Goal: Transaction & Acquisition: Purchase product/service

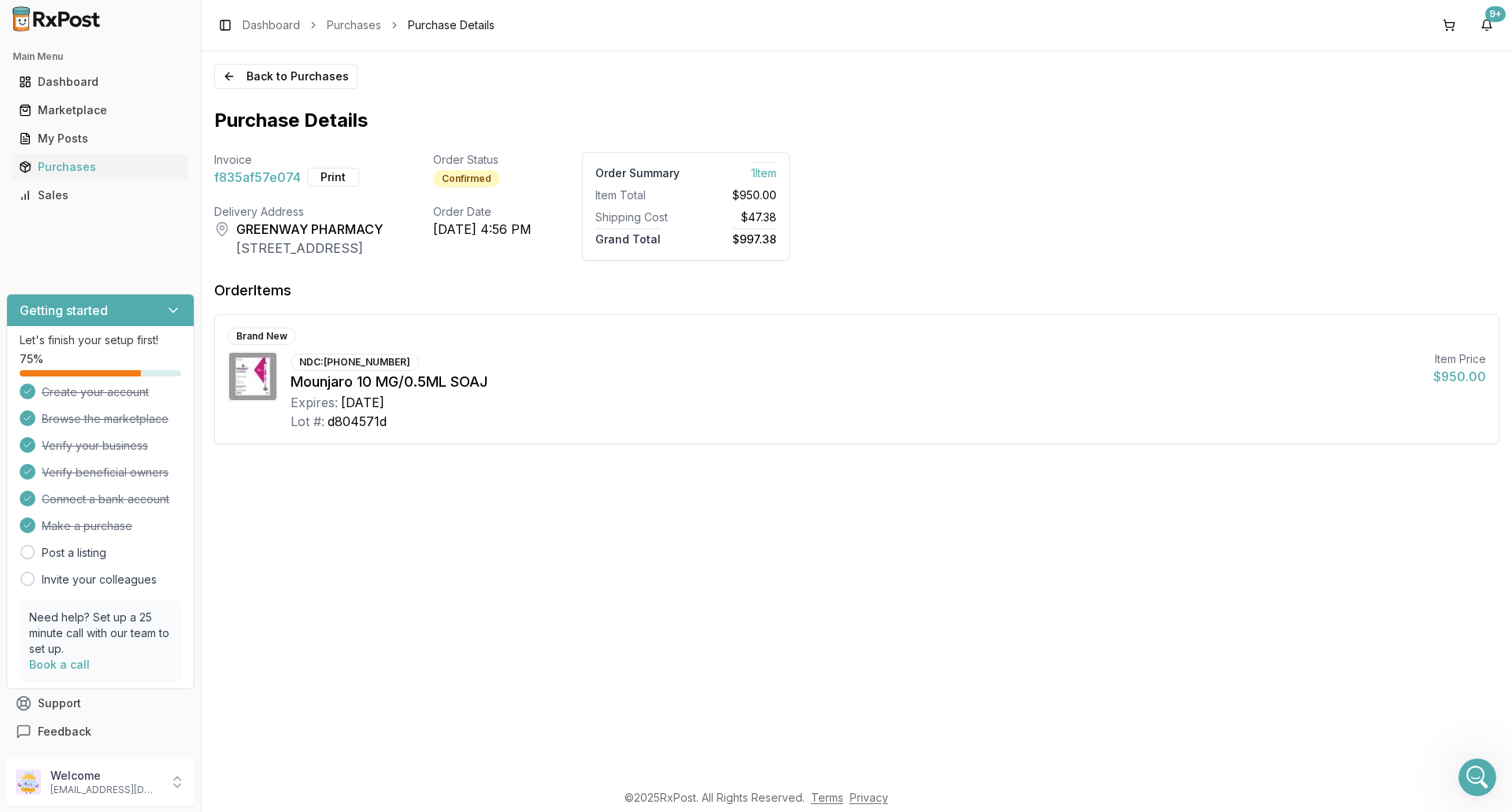
scroll to position [12218, 0]
click at [75, 116] on div "Marketplace" at bounding box center [100, 110] width 163 height 16
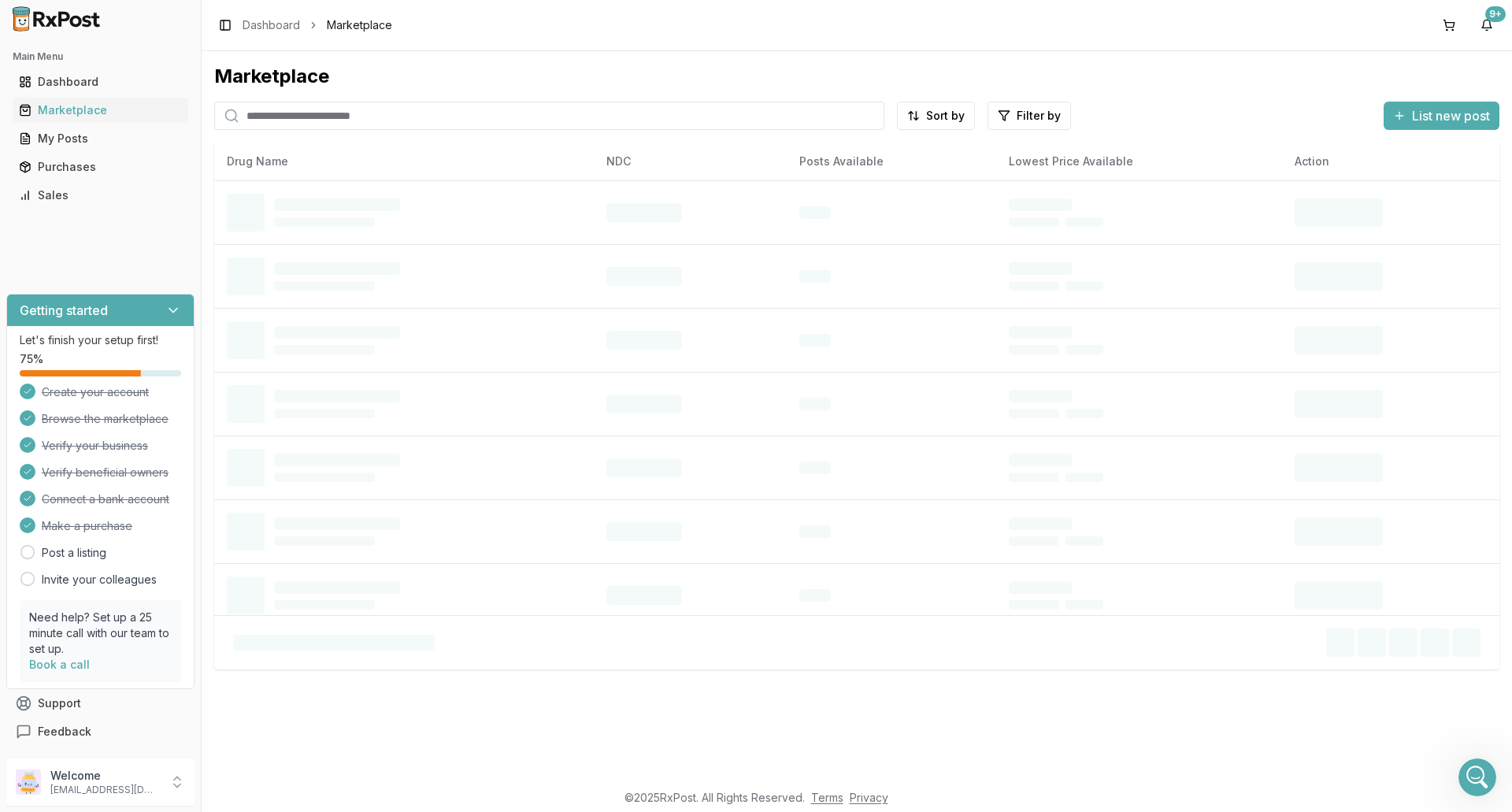
click at [353, 119] on input "search" at bounding box center [549, 115] width 670 height 29
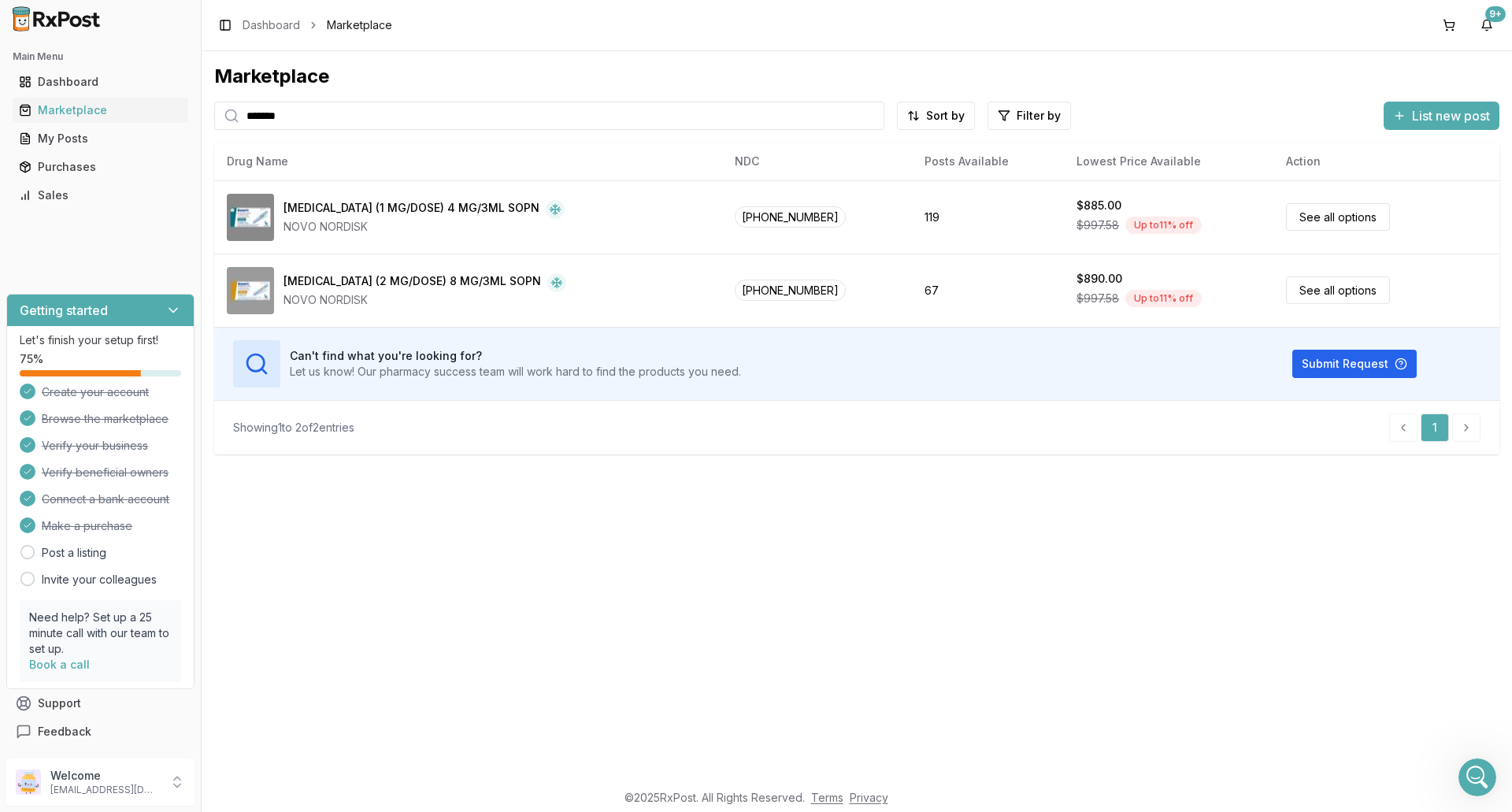
type input "*******"
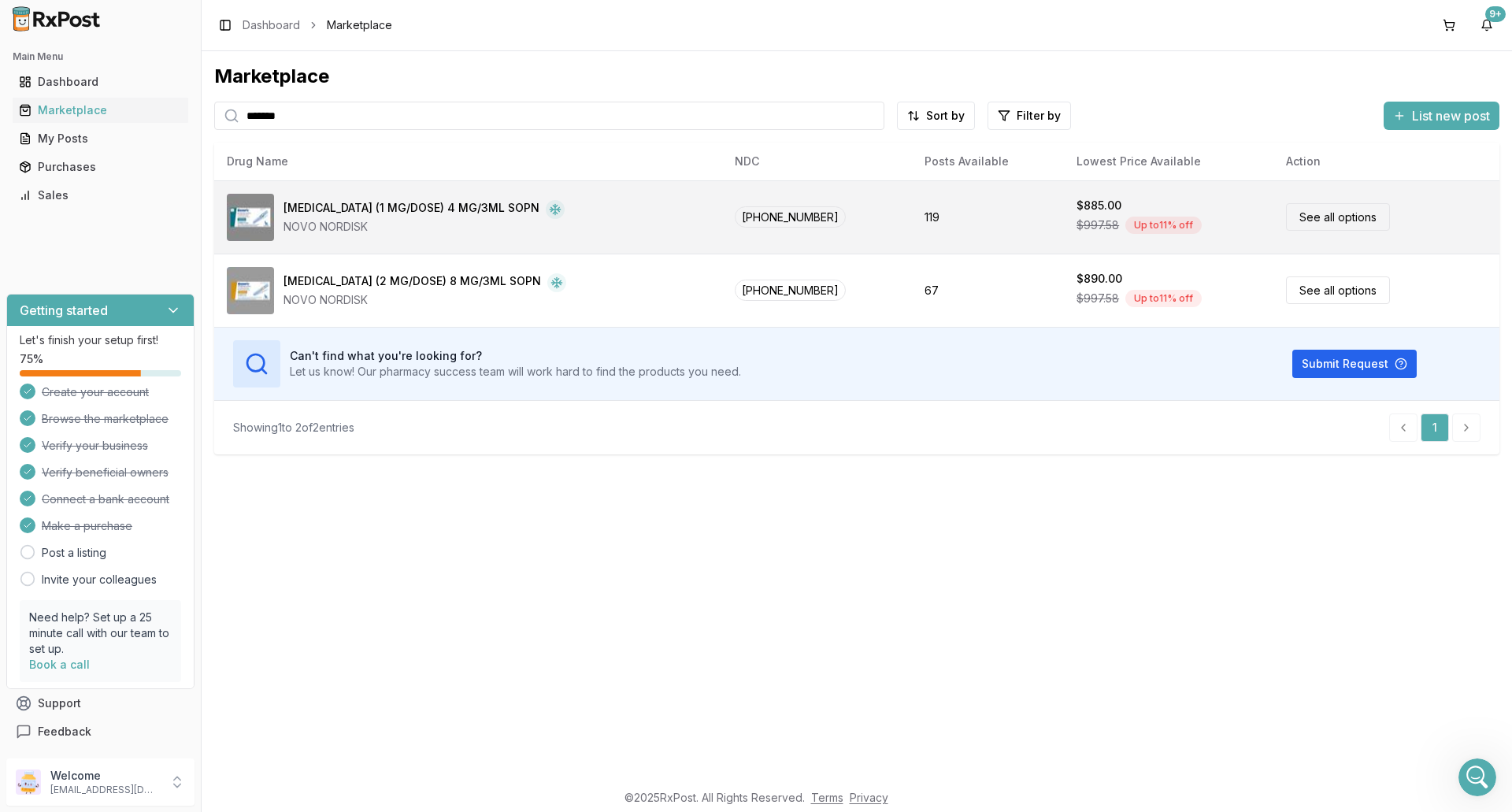
click at [634, 226] on div "[MEDICAL_DATA] (1 MG/DOSE) 4 MG/3ML SOPN NOVO NORDISK" at bounding box center [468, 217] width 482 height 48
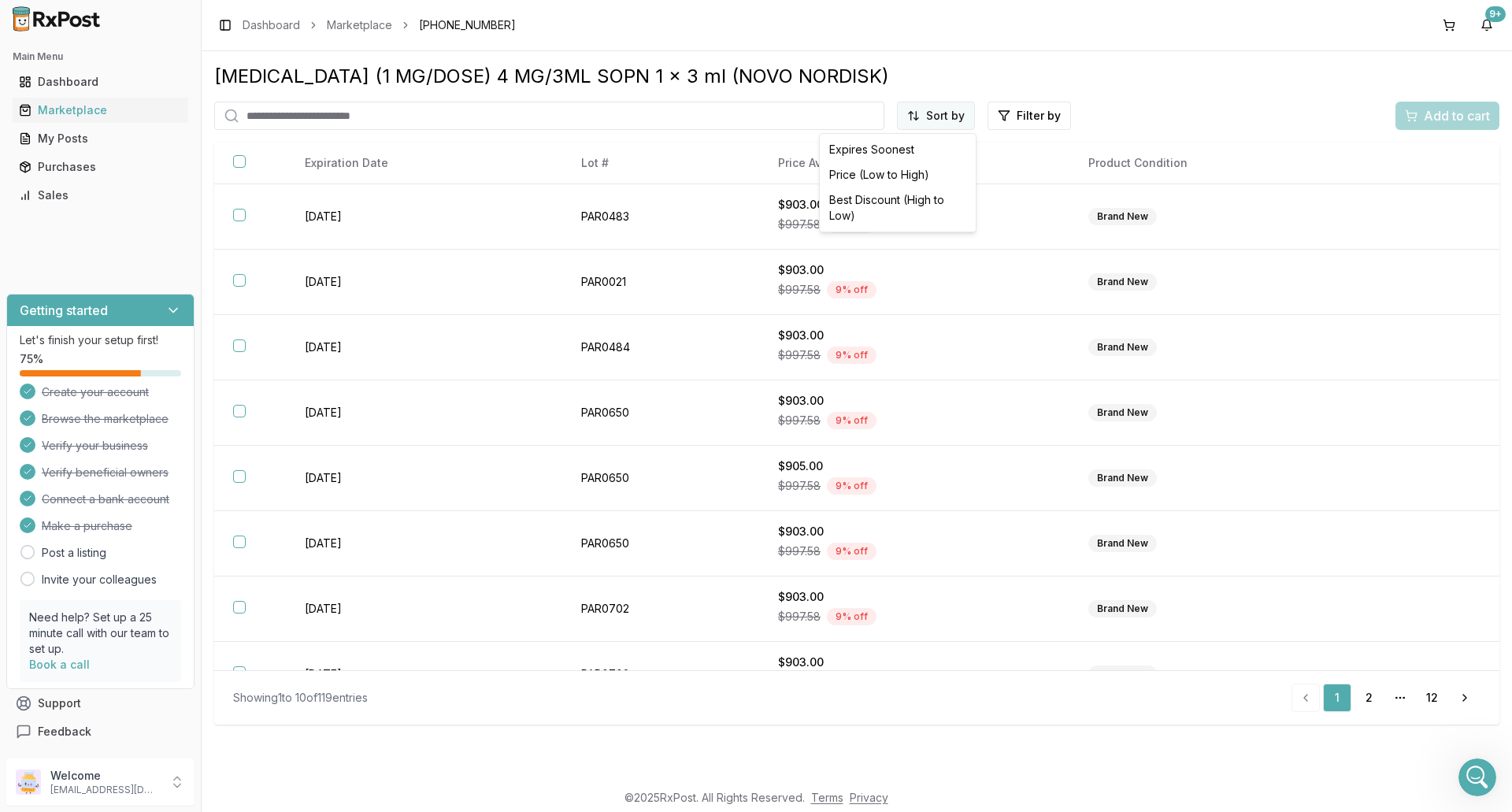
click at [942, 120] on html "Main Menu Dashboard Marketplace My Posts Purchases Sales Getting started Let's …" at bounding box center [756, 406] width 1512 height 812
click at [900, 173] on div "Price (Low to High)" at bounding box center [897, 174] width 150 height 25
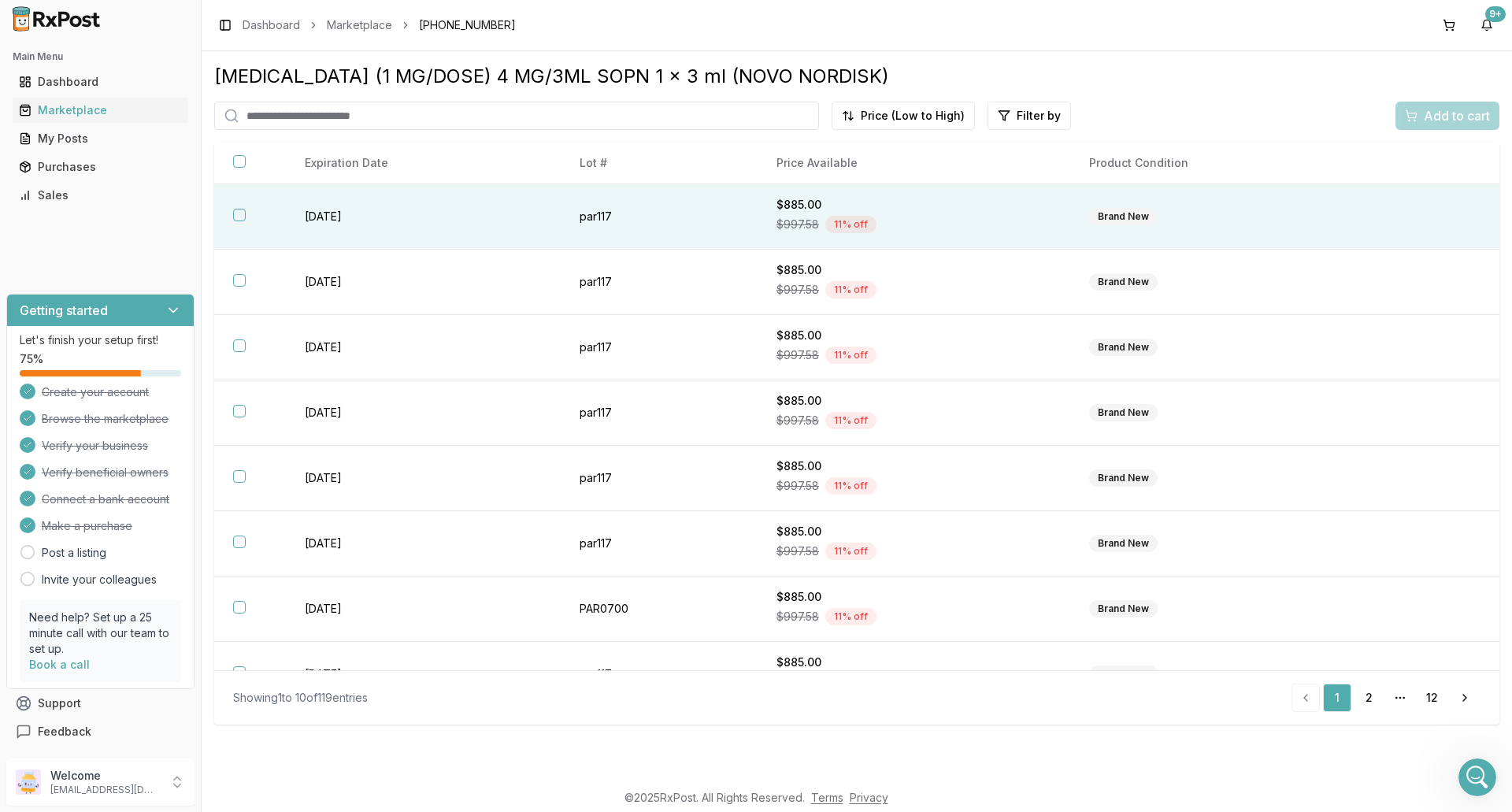
click at [907, 222] on div "$997.58 11 % off" at bounding box center [913, 224] width 275 height 24
click at [1442, 118] on span "Add to cart" at bounding box center [1456, 115] width 67 height 19
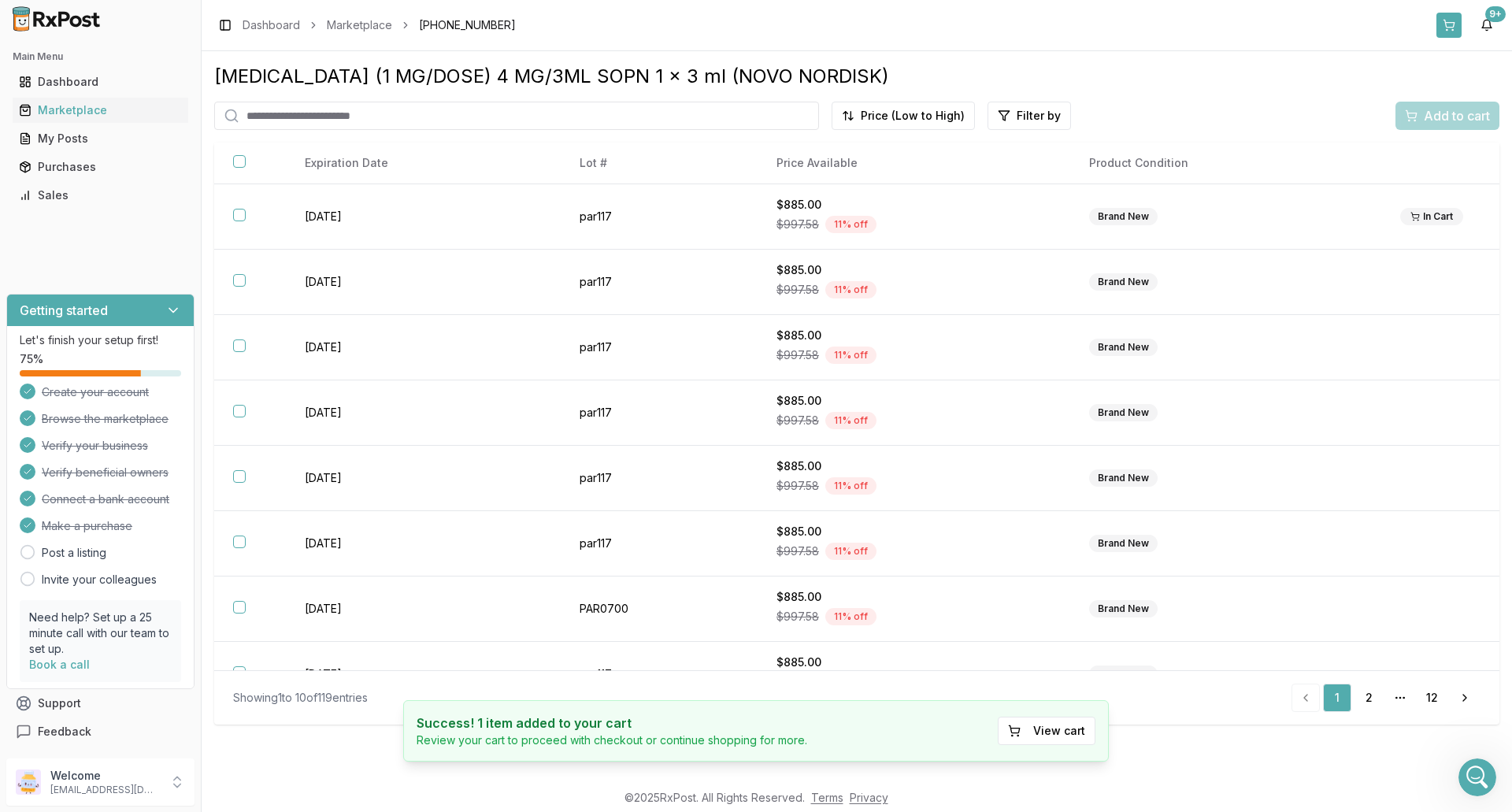
click at [1450, 24] on button at bounding box center [1447, 25] width 25 height 25
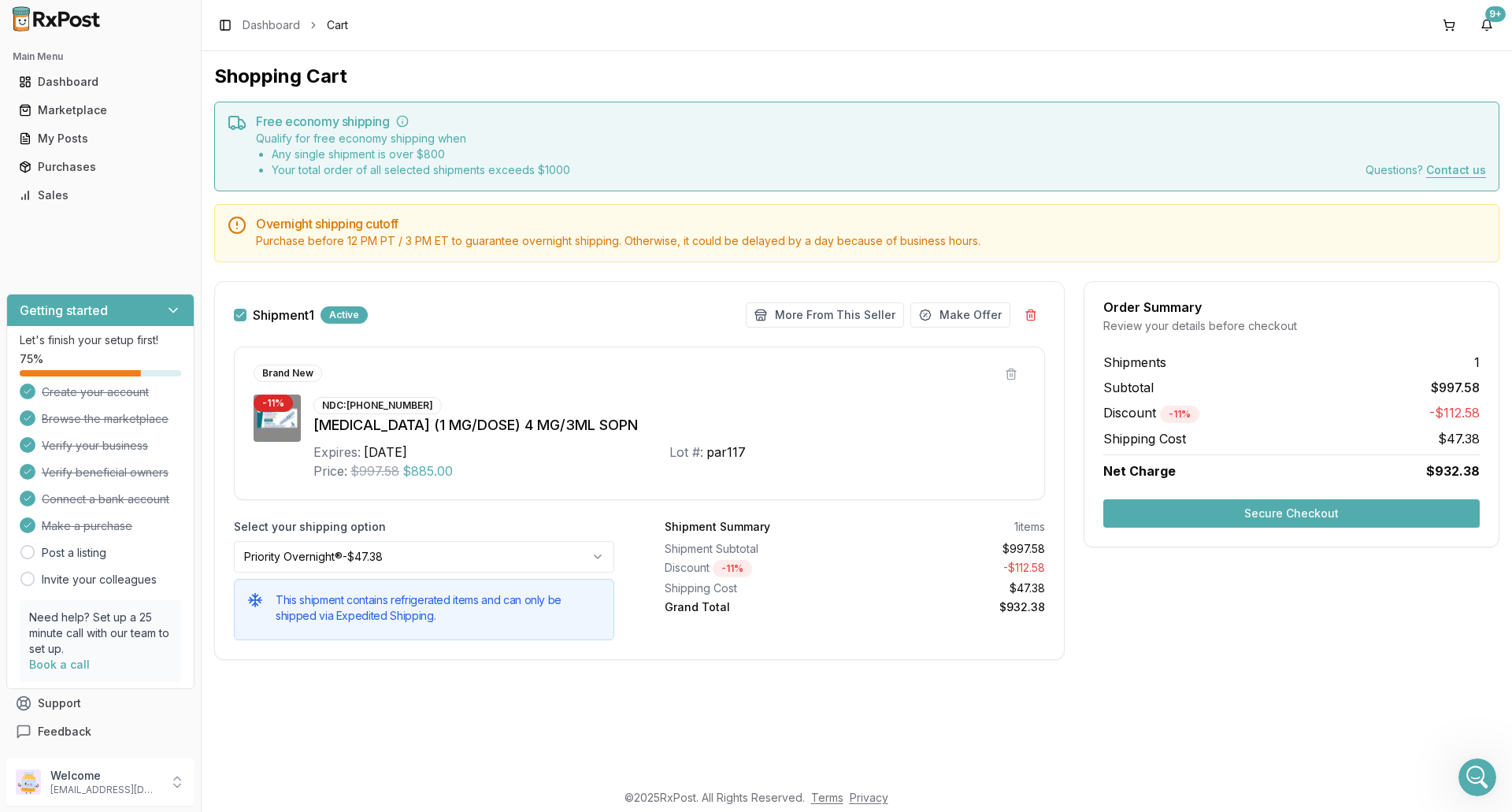
click at [1280, 508] on button "Secure Checkout" at bounding box center [1291, 513] width 376 height 29
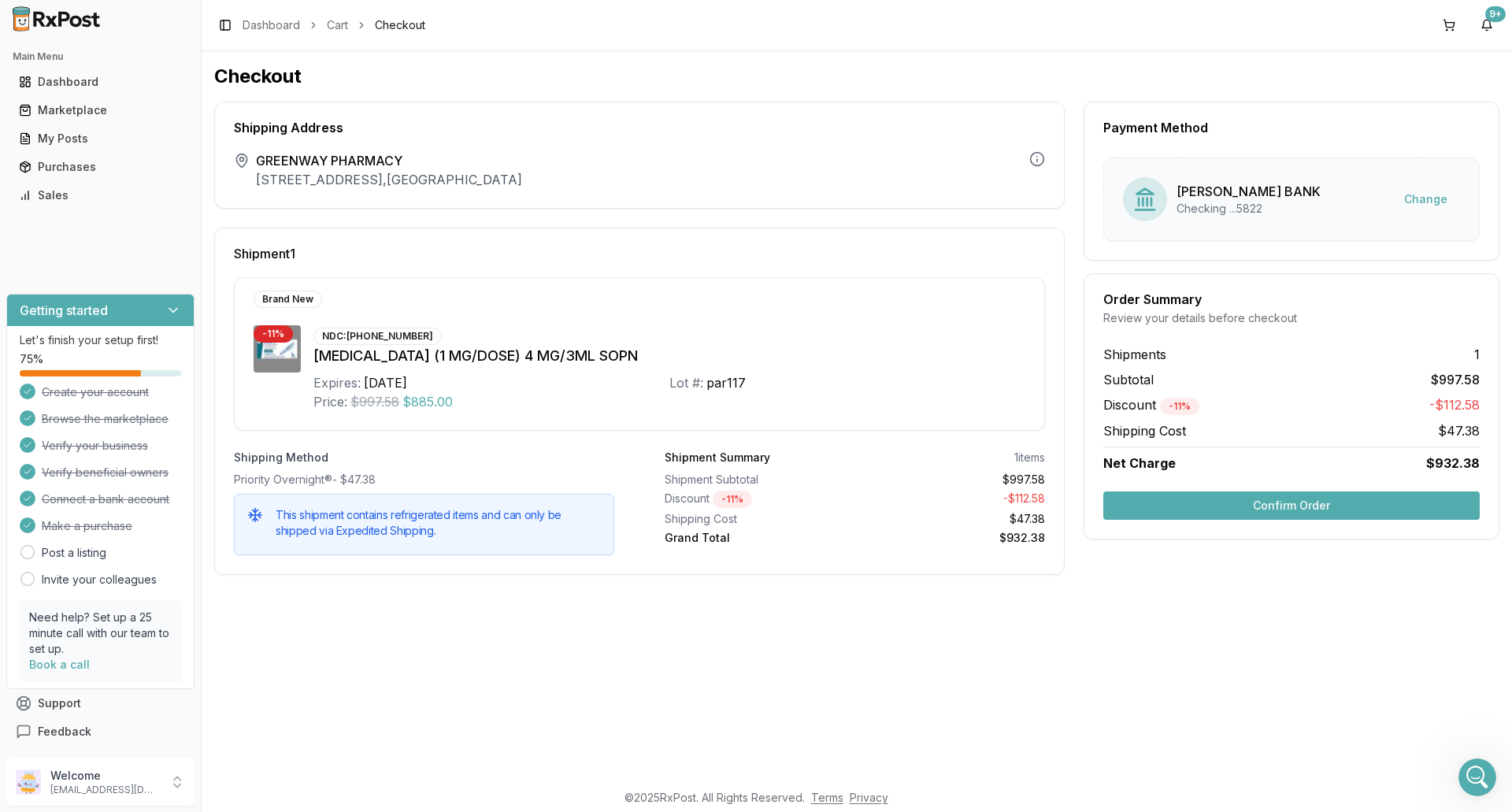
click at [1280, 508] on button "Confirm Order" at bounding box center [1291, 505] width 376 height 29
